Goal: Browse casually: Explore the website without a specific task or goal

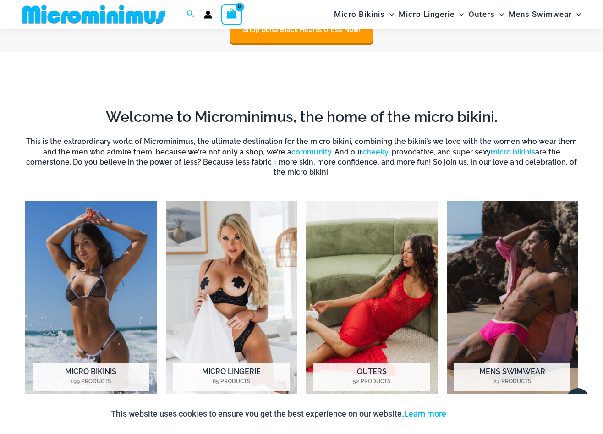
scroll to position [552, 0]
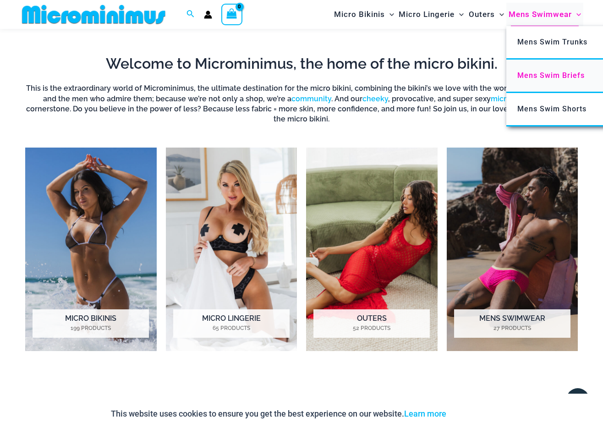
click at [535, 74] on span "Mens Swim Briefs" at bounding box center [551, 75] width 67 height 9
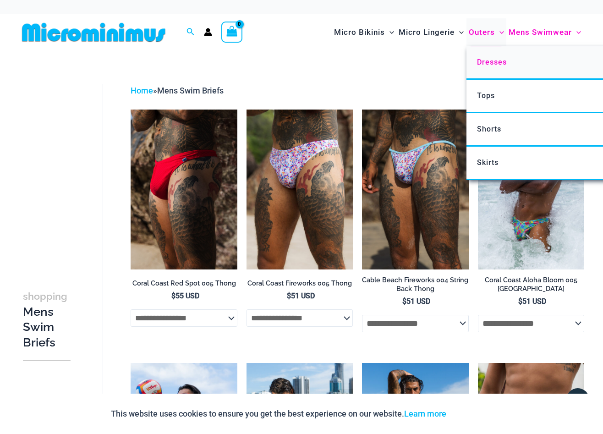
click at [484, 60] on span "Dresses" at bounding box center [492, 62] width 30 height 9
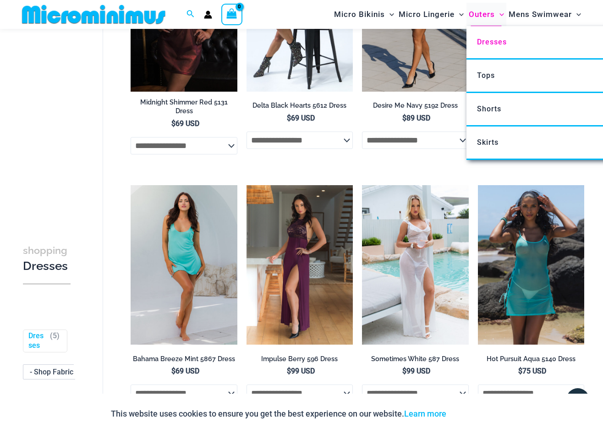
scroll to position [151, 0]
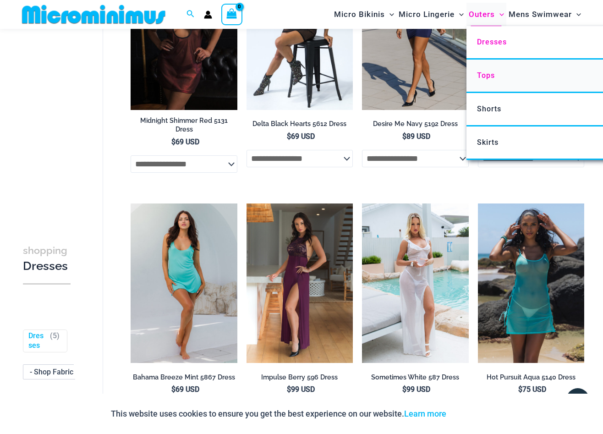
click at [489, 72] on span "Tops" at bounding box center [486, 75] width 18 height 9
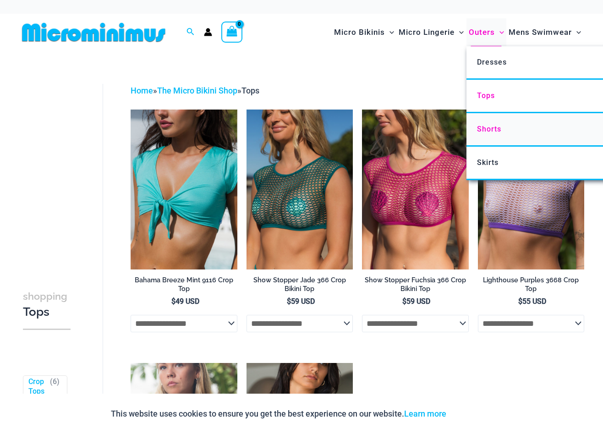
click at [488, 126] on span "Shorts" at bounding box center [489, 129] width 24 height 9
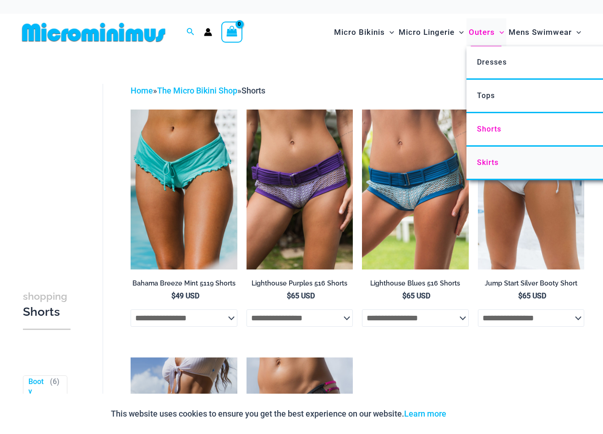
click at [485, 158] on span "Skirts" at bounding box center [488, 162] width 22 height 9
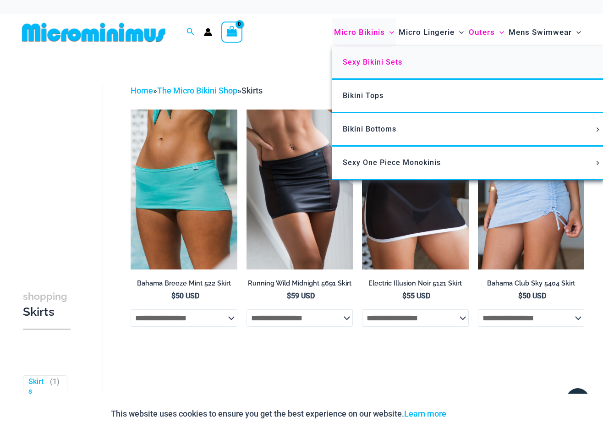
click at [364, 61] on span "Sexy Bikini Sets" at bounding box center [373, 62] width 60 height 9
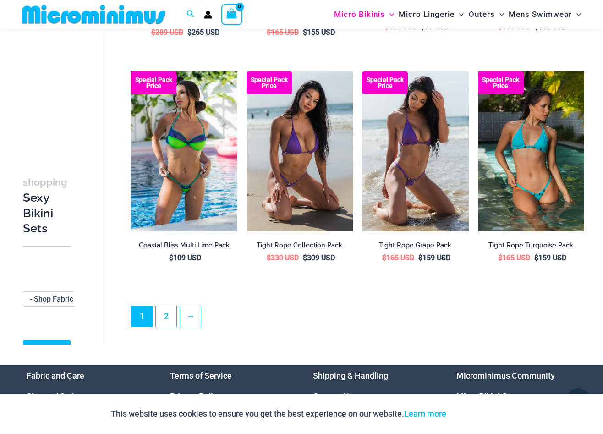
scroll to position [1753, 0]
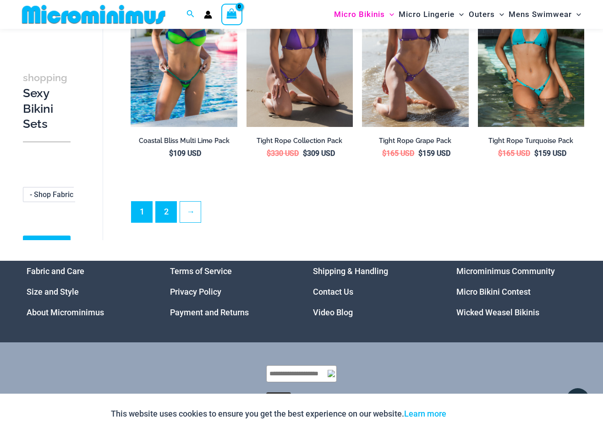
click at [169, 204] on link "2" at bounding box center [166, 212] width 21 height 21
